Goal: Understand process/instructions

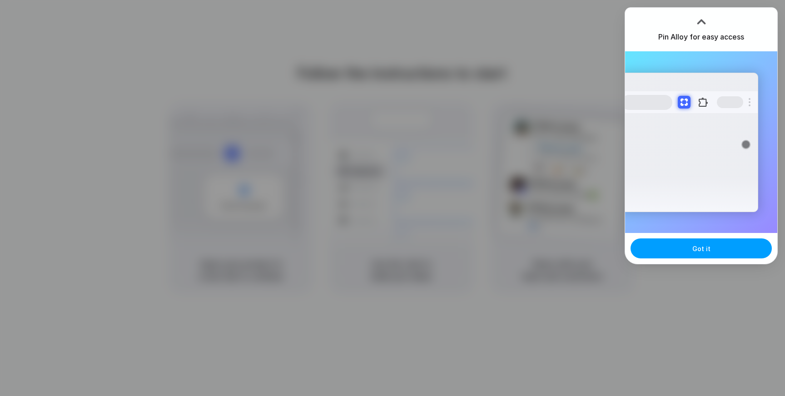
click at [700, 252] on span "Got it" at bounding box center [702, 249] width 18 height 10
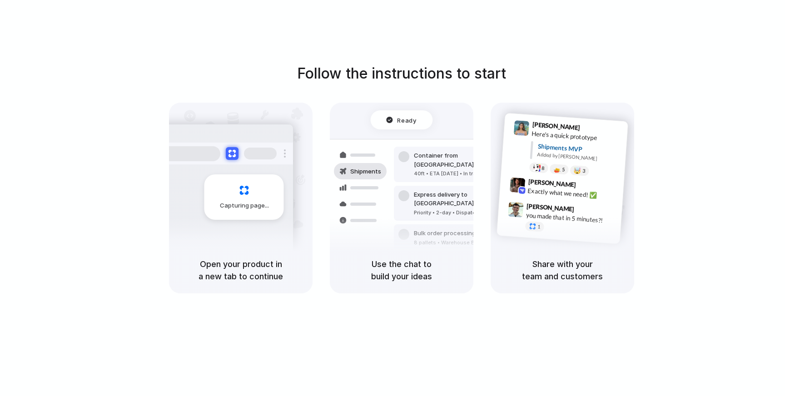
click at [659, 188] on div "Follow the instructions to start Capturing page Open your product in a new tab …" at bounding box center [401, 178] width 785 height 231
